Goal: Navigation & Orientation: Find specific page/section

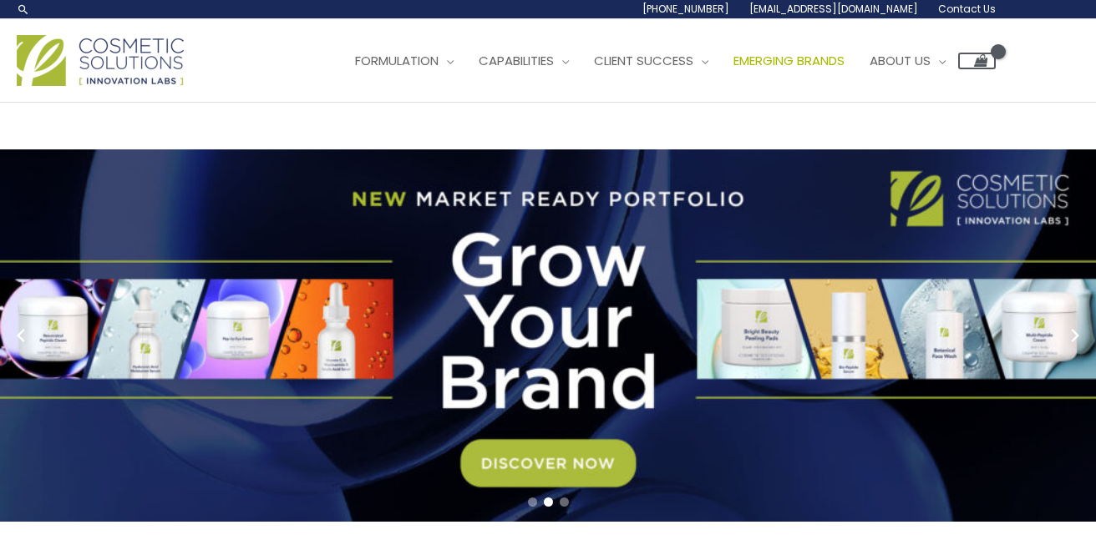
click at [790, 67] on span "Emerging Brands" at bounding box center [788, 61] width 111 height 18
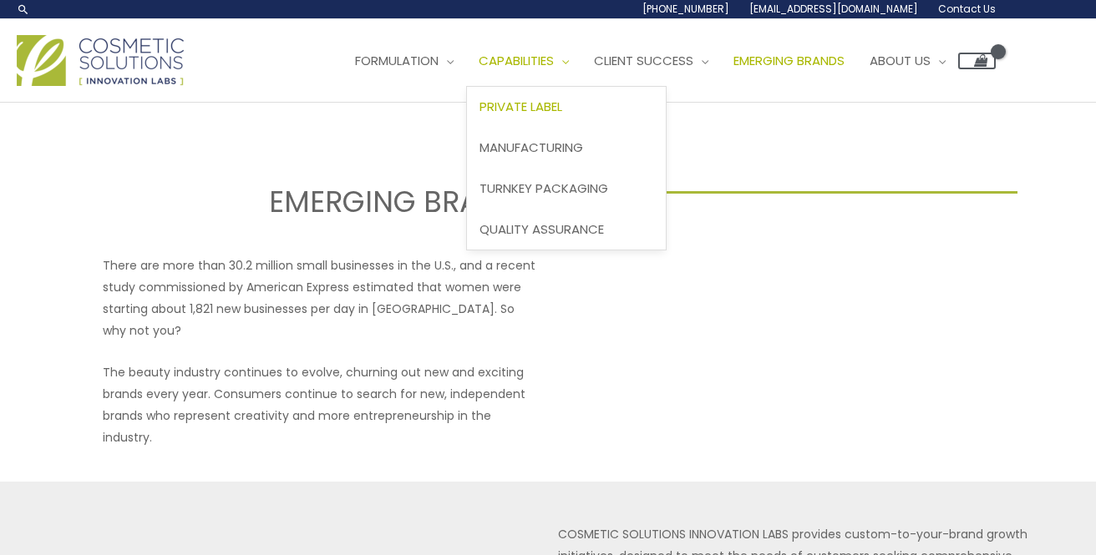
click at [562, 114] on span "Private Label" at bounding box center [520, 107] width 83 height 18
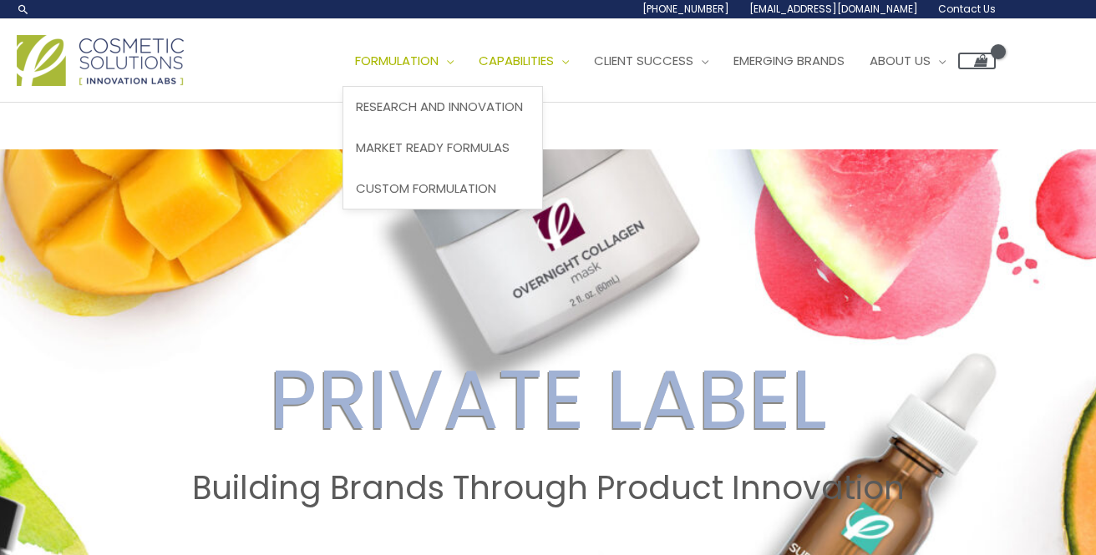
click at [454, 59] on span "Site Navigation" at bounding box center [446, 61] width 15 height 18
